Goal: Use online tool/utility

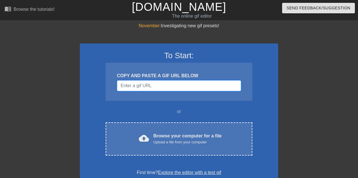
click at [163, 89] on input "Username" at bounding box center [179, 85] width 124 height 11
paste input "生日派对GIF"
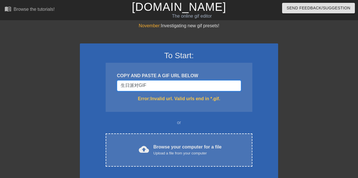
click at [156, 84] on input "生日派对GIF" at bounding box center [179, 85] width 124 height 11
paste input "[URL][DOMAIN_NAME][DOMAIN_NAME]"
type input "生日派对GIFhttps://[DOMAIN_NAME][URL][DOMAIN_NAME]"
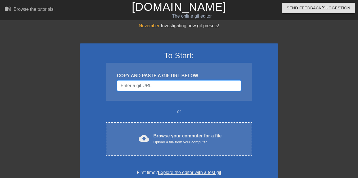
click at [156, 84] on input "Username" at bounding box center [179, 85] width 124 height 11
